Goal: Task Accomplishment & Management: Use online tool/utility

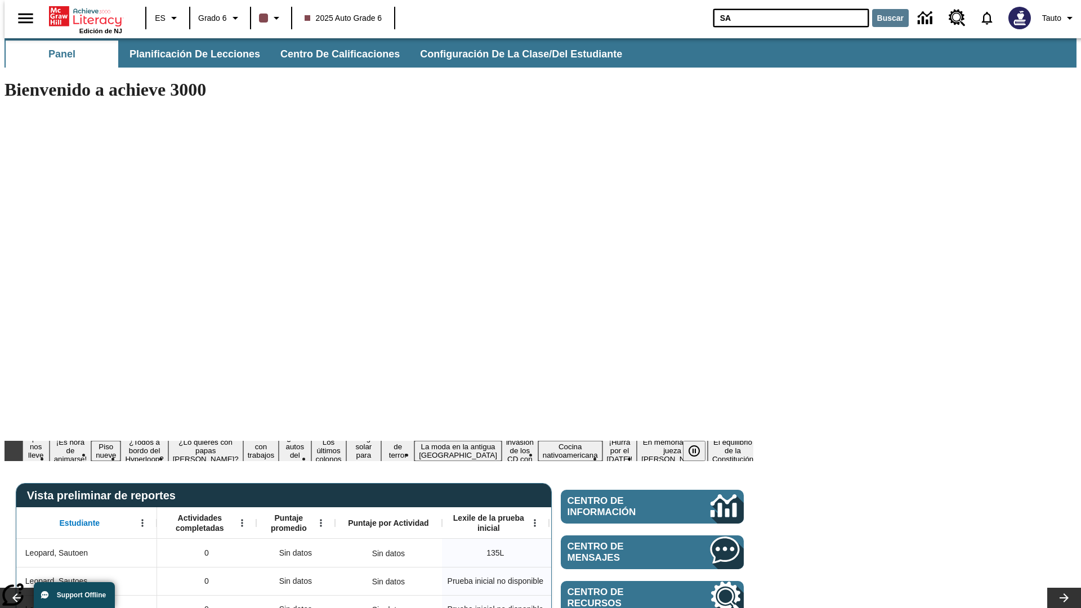
type input "SA"
click at [884, 18] on button "Buscar" at bounding box center [890, 18] width 37 height 18
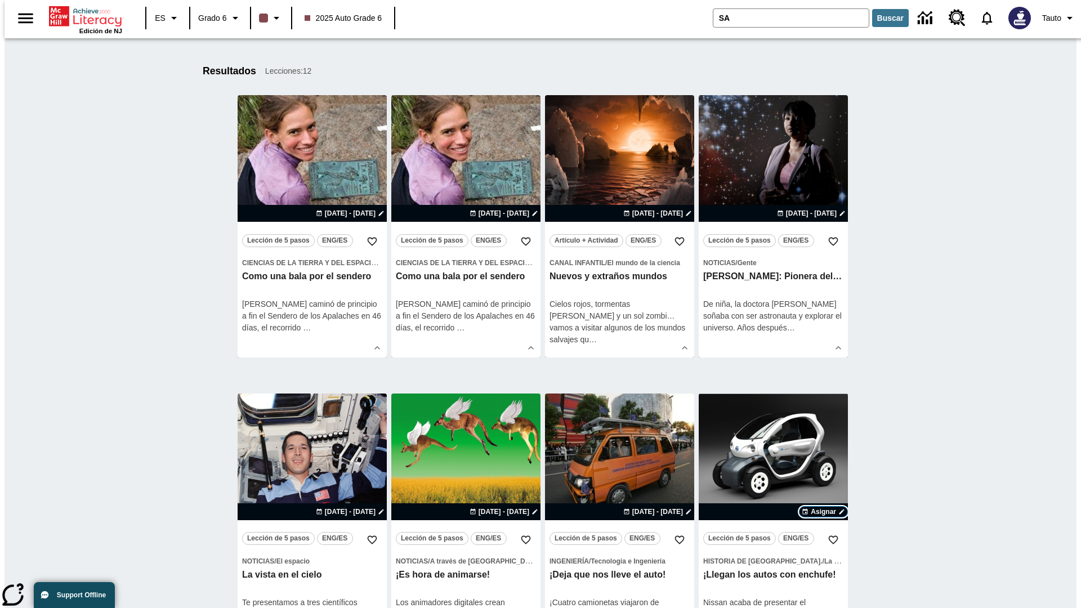
click at [823, 512] on span "Asignar" at bounding box center [823, 512] width 25 height 10
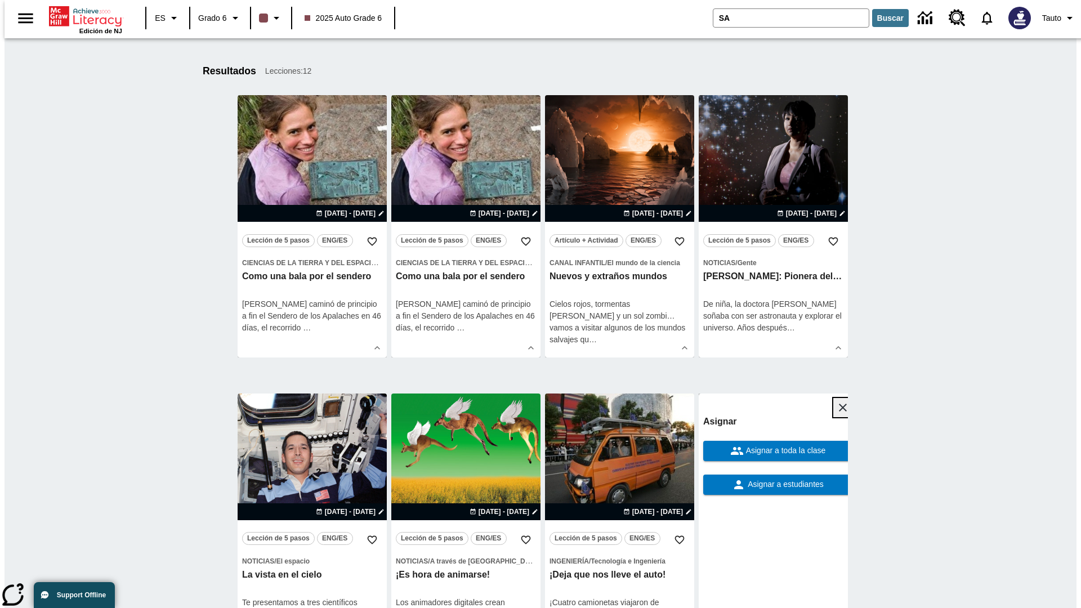
scroll to position [456, 0]
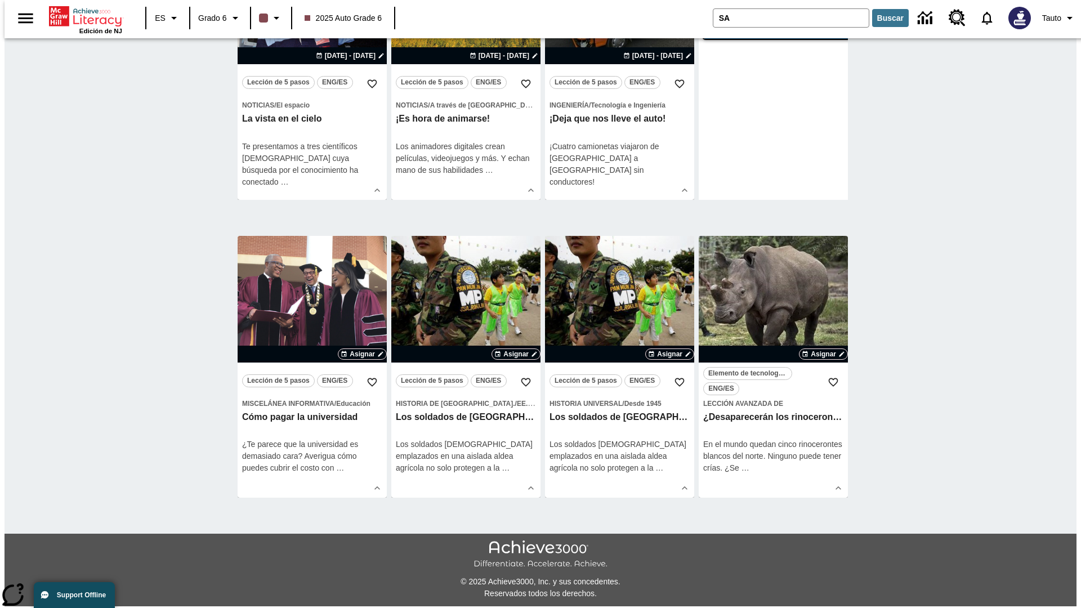
click at [773, 34] on span "Asignar a estudiantes" at bounding box center [785, 29] width 78 height 12
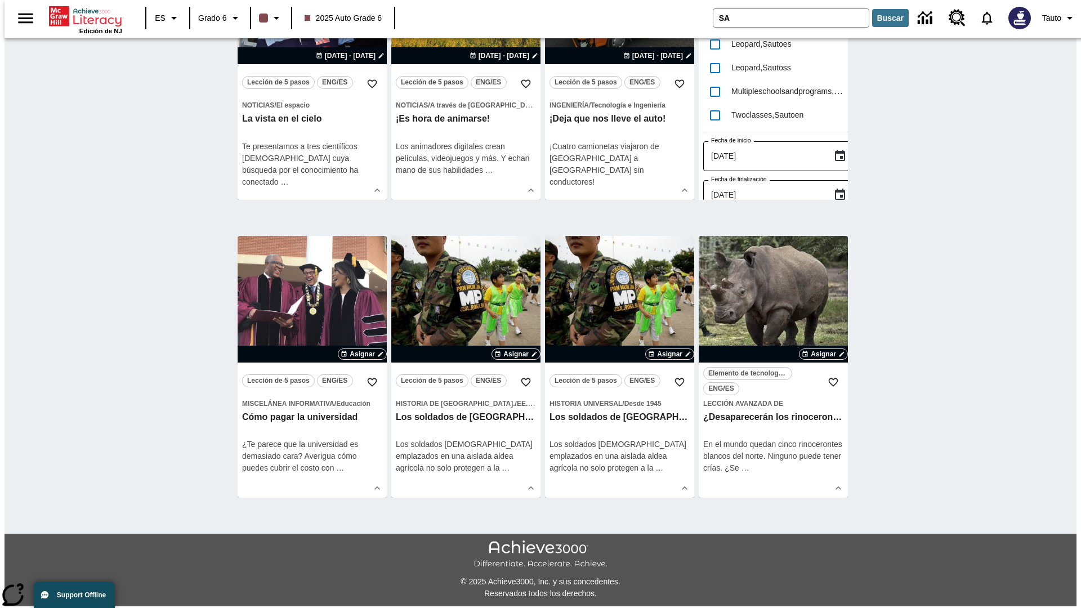
scroll to position [0, 0]
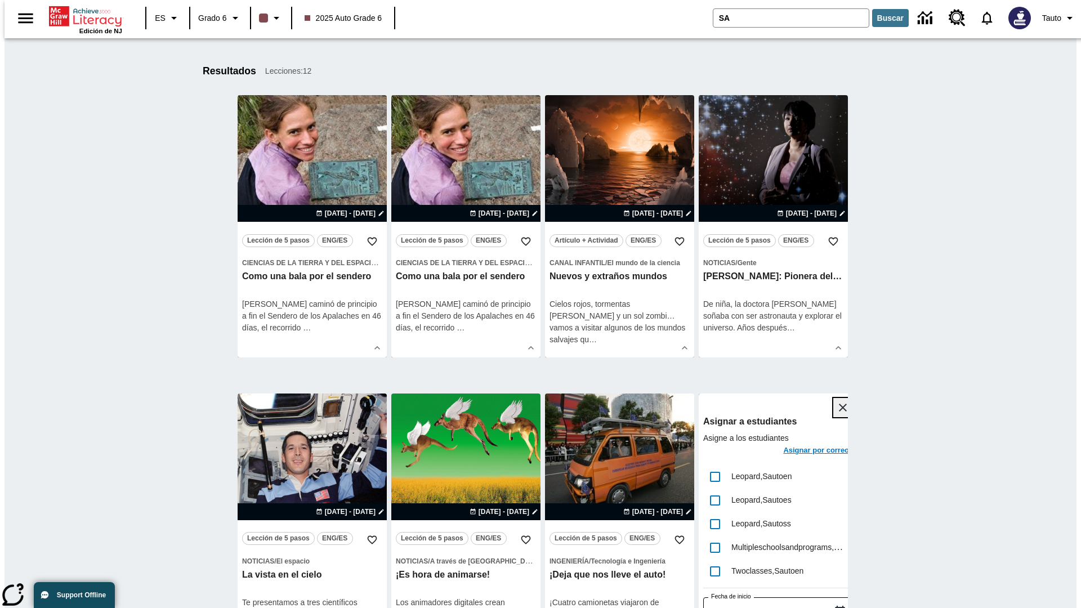
click at [839, 408] on icon "Cerrar" at bounding box center [843, 408] width 8 height 8
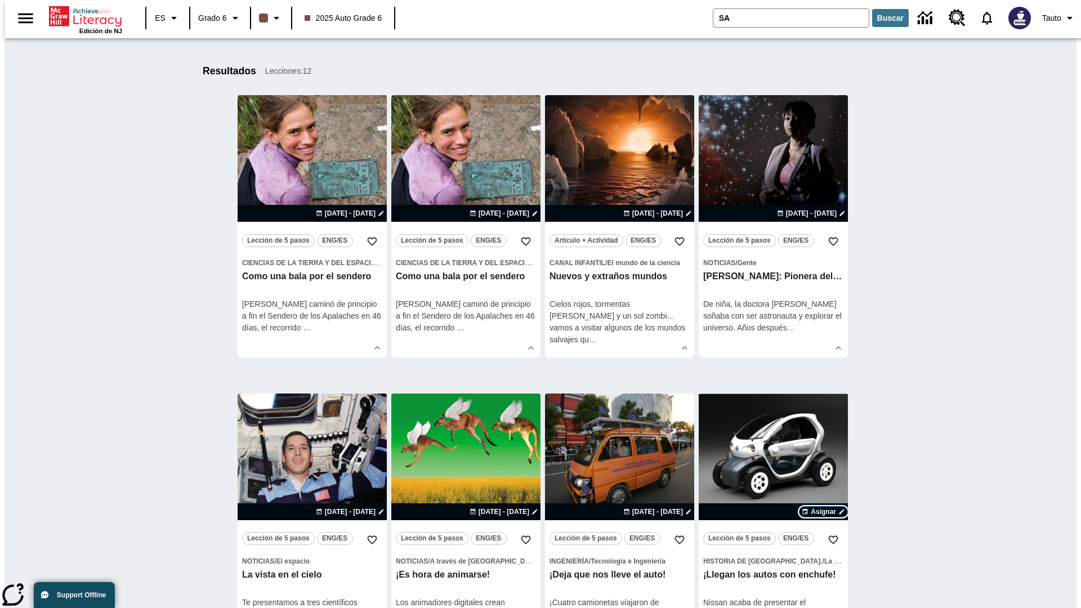
click at [823, 512] on span "Asignar" at bounding box center [823, 512] width 25 height 10
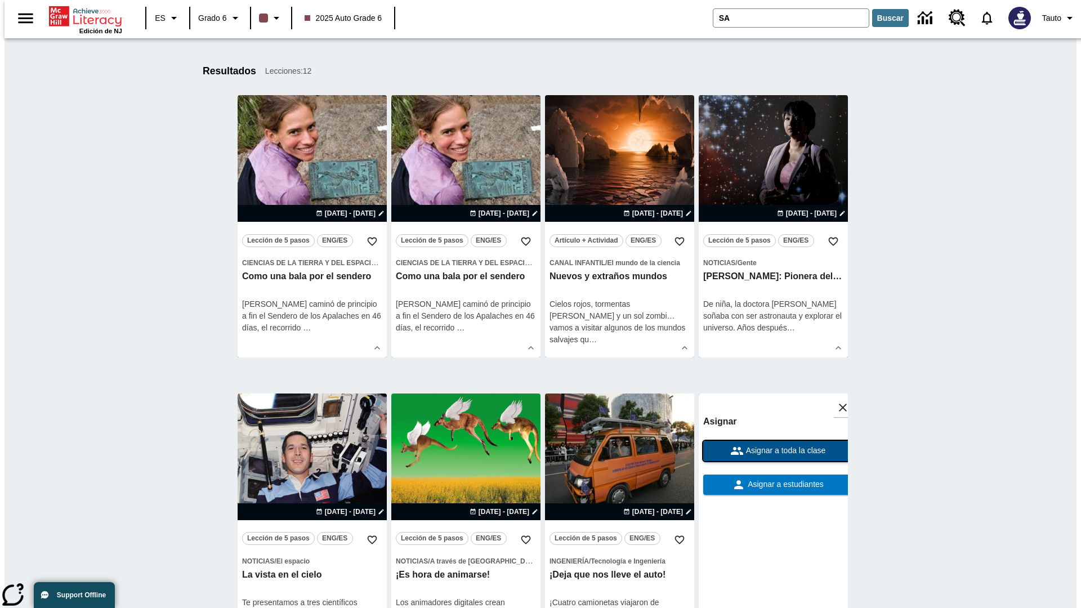
click at [773, 445] on span "Asignar a toda la clase" at bounding box center [785, 451] width 82 height 12
